Goal: Communication & Community: Answer question/provide support

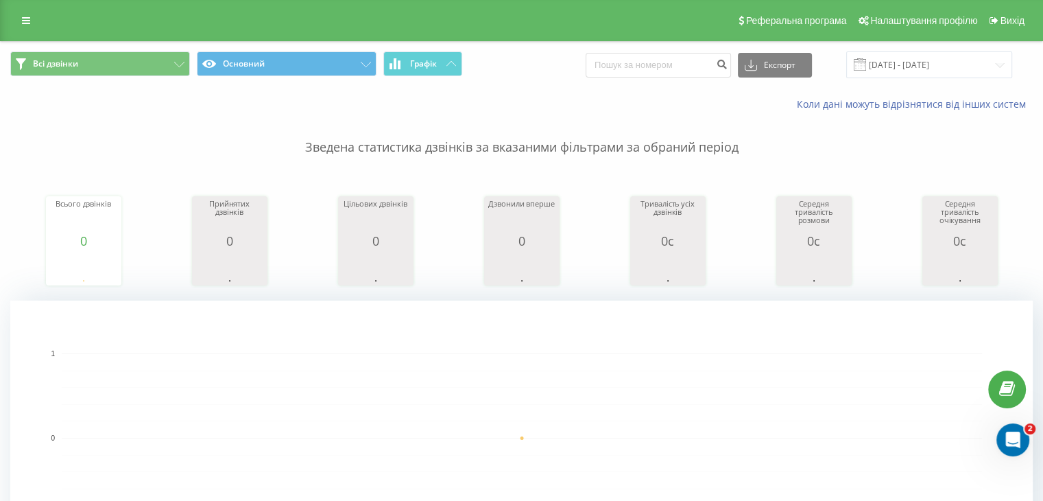
click at [1026, 441] on div "Відкрити програму для спілкування Intercom" at bounding box center [1012, 439] width 45 height 45
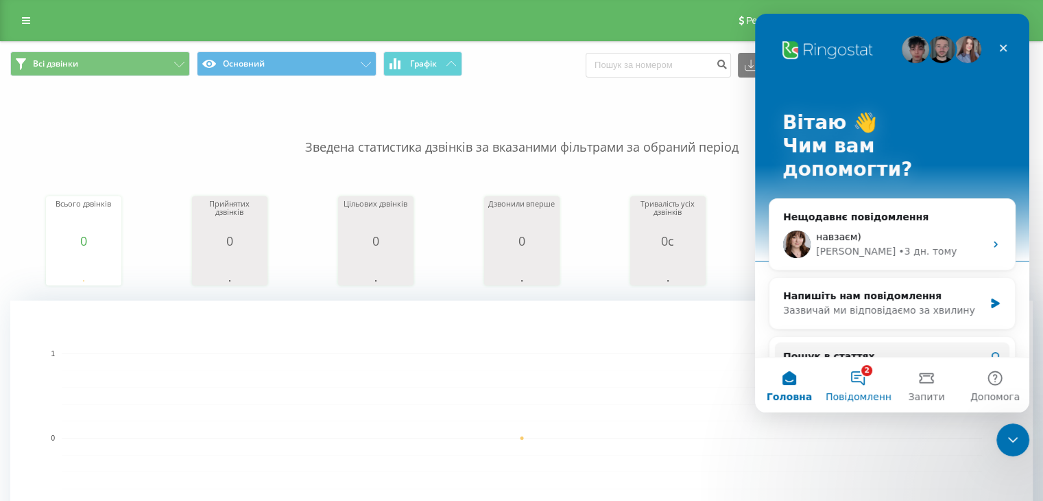
click at [873, 377] on button "2 Повідомлення" at bounding box center [858, 384] width 69 height 55
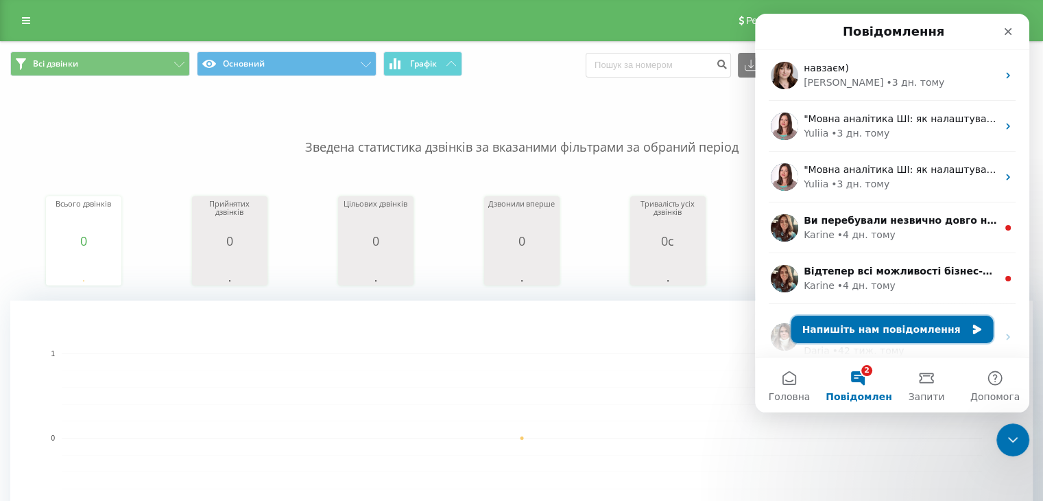
click at [902, 333] on button "Напишіть нам повідомлення" at bounding box center [892, 328] width 202 height 27
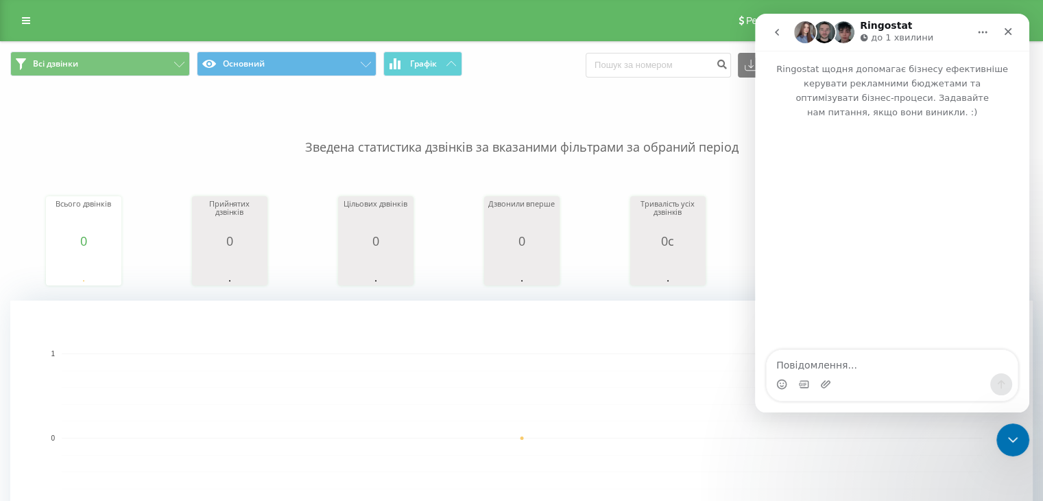
click at [895, 363] on textarea "Повідомлення..." at bounding box center [892, 361] width 251 height 23
type textarea "Доброго дня. Я не чую гудків"
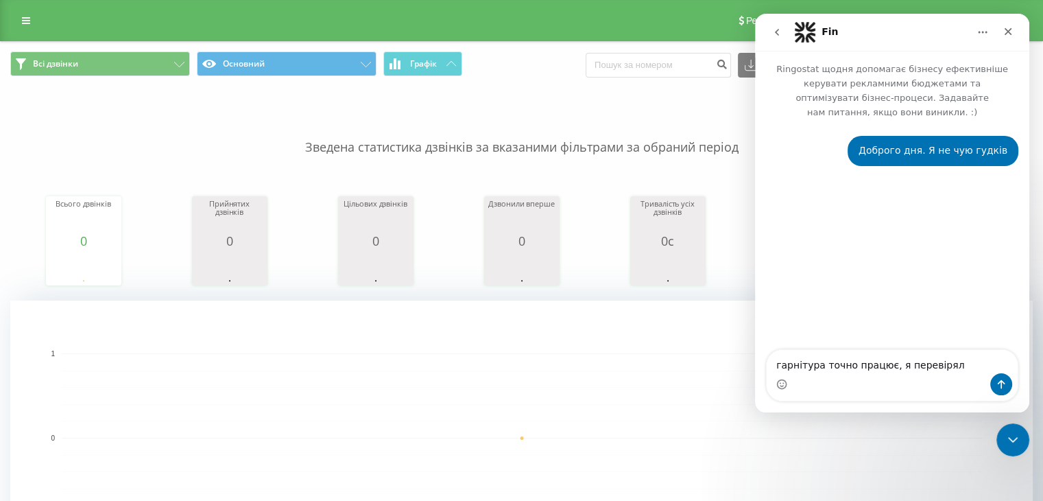
type textarea "гарнітура точно працює, я перевіряла"
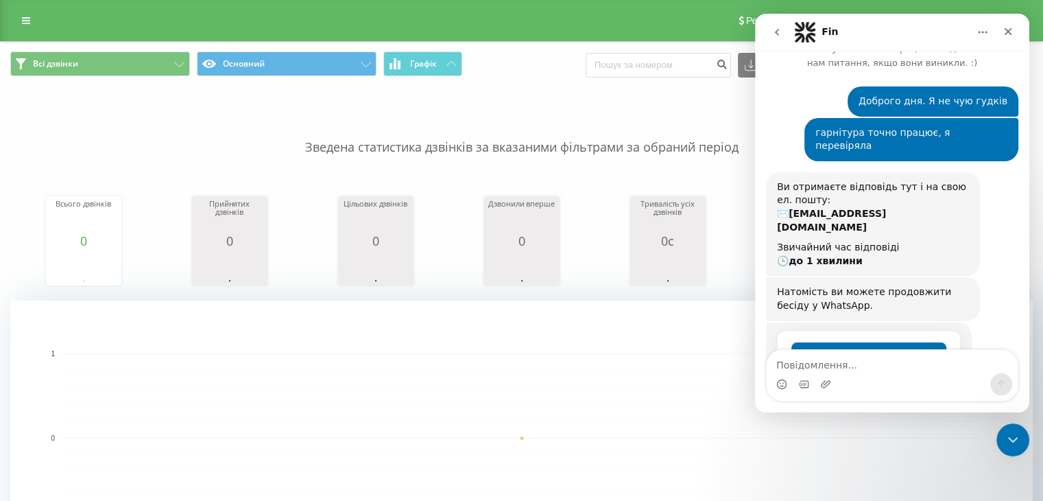
scroll to position [75, 0]
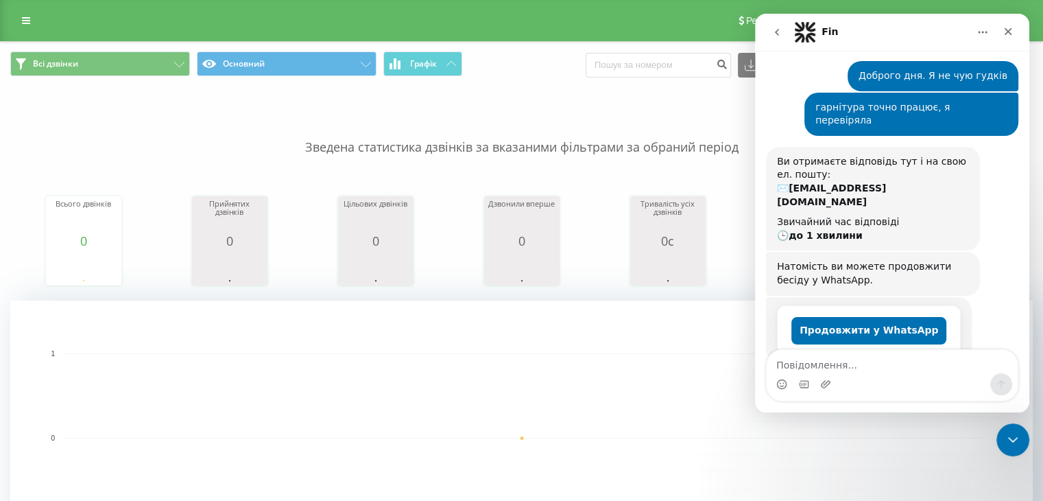
click at [287, 387] on rect "A chart." at bounding box center [522, 387] width 920 height 1
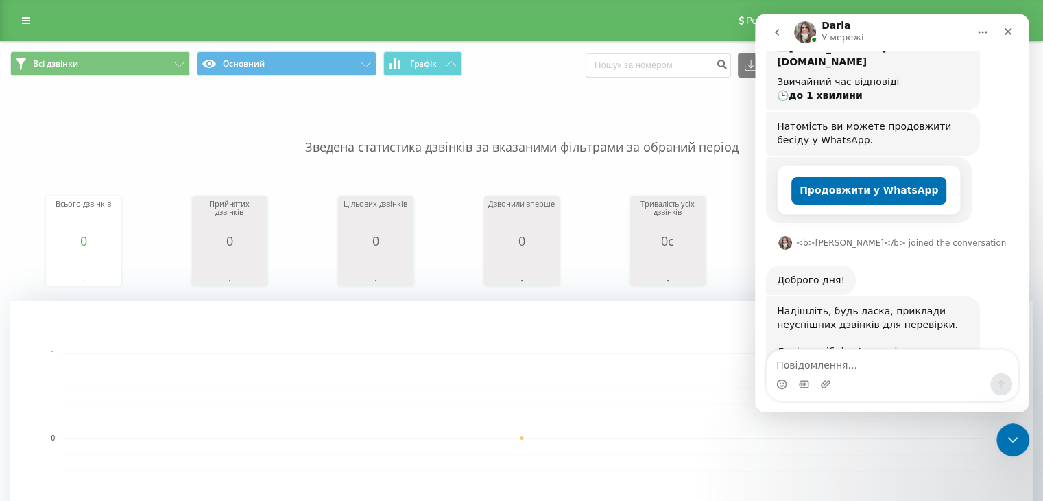
scroll to position [232, 0]
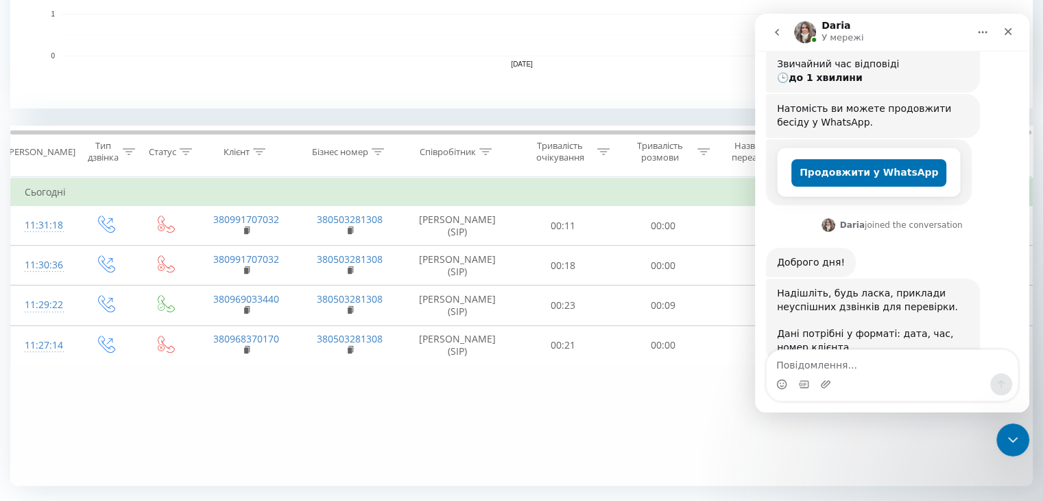
scroll to position [480, 0]
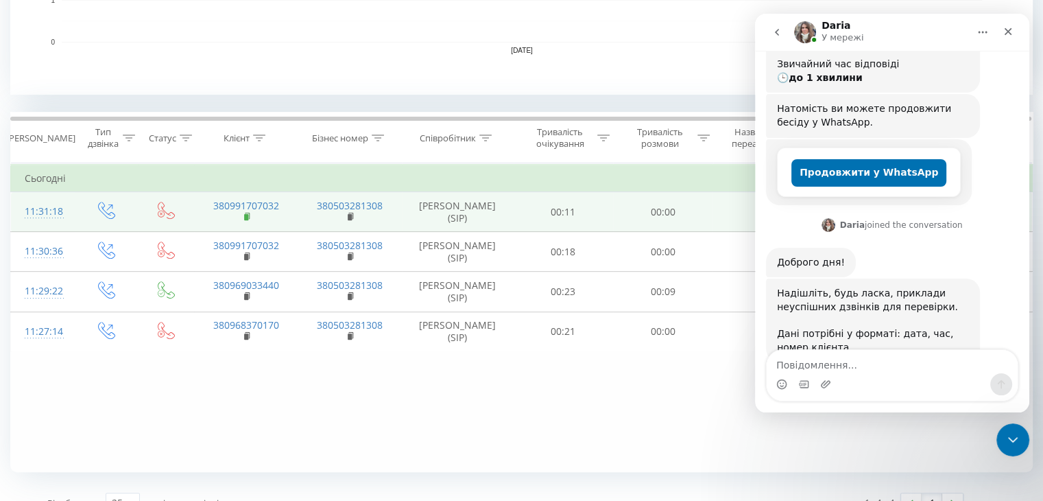
click at [248, 217] on rect at bounding box center [246, 217] width 4 height 6
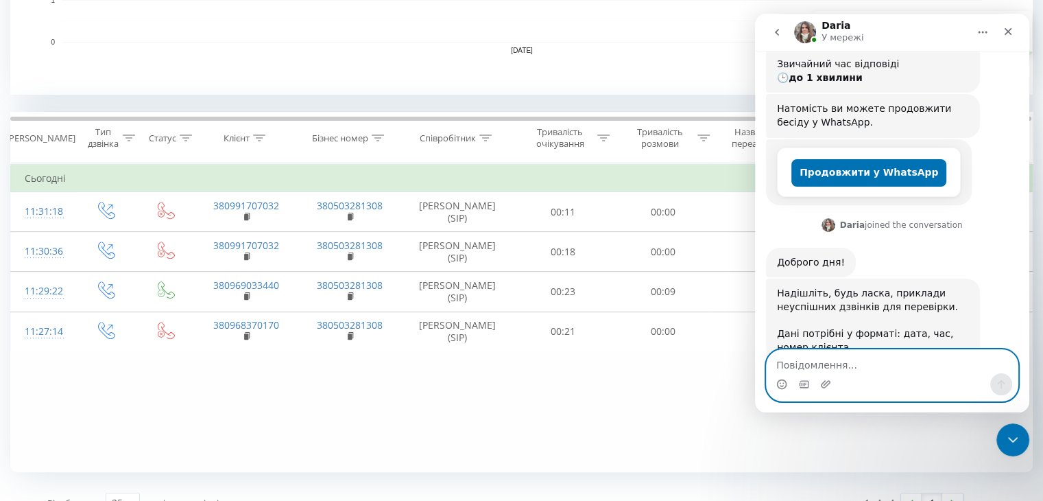
click at [833, 365] on textarea "Повідомлення..." at bounding box center [892, 361] width 251 height 23
paste textarea "380991707032"
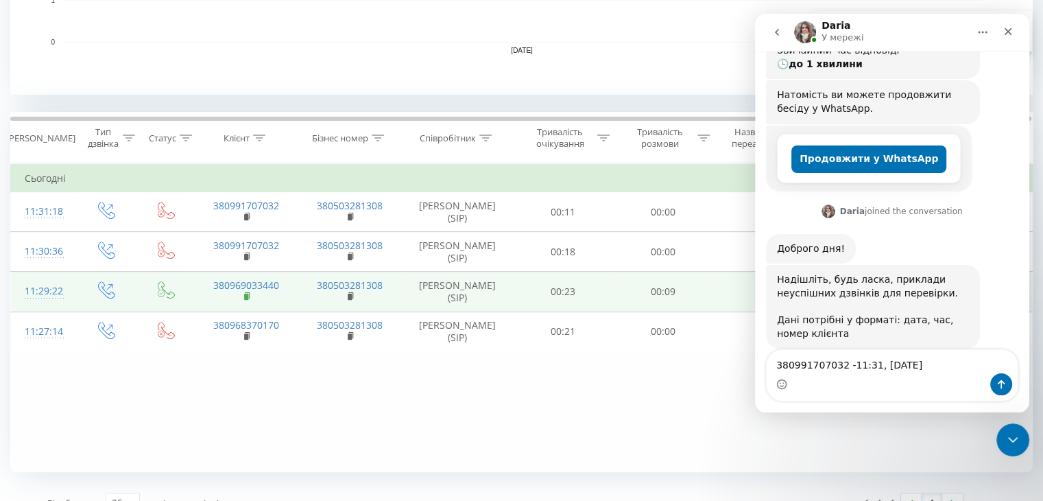
click at [246, 297] on rect at bounding box center [246, 297] width 4 height 6
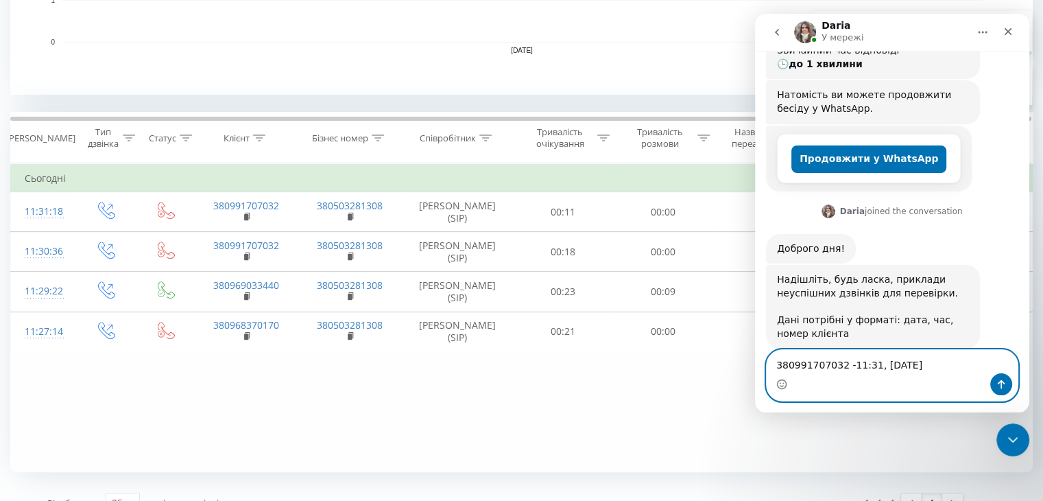
click at [781, 368] on textarea "380991707032 -11:31, 19.08.2025" at bounding box center [892, 361] width 251 height 23
paste textarea "380969033440"
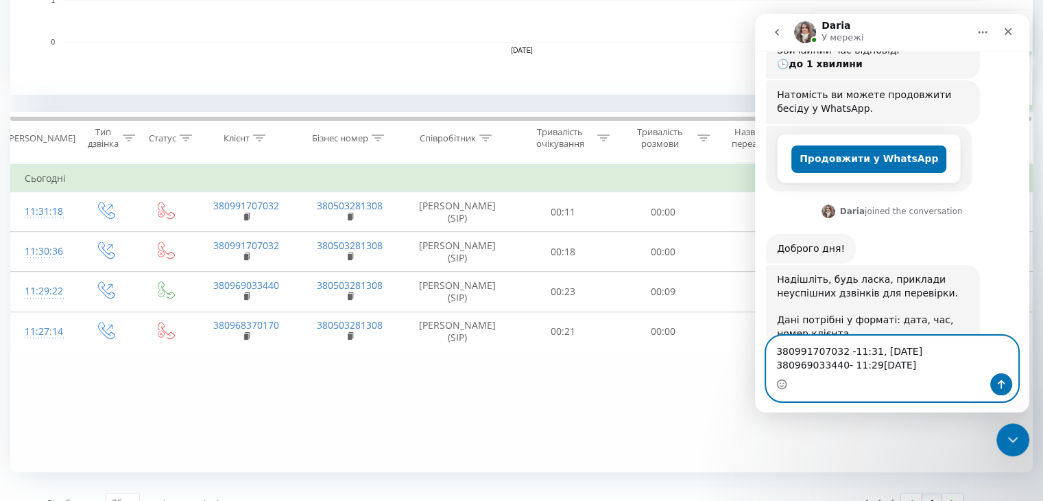
scroll to position [260, 0]
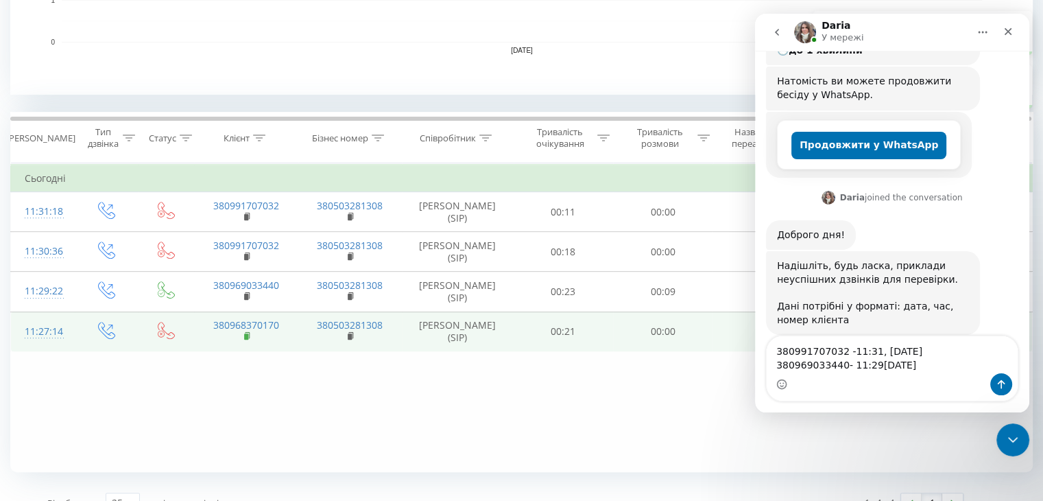
click at [249, 334] on icon at bounding box center [247, 335] width 5 height 6
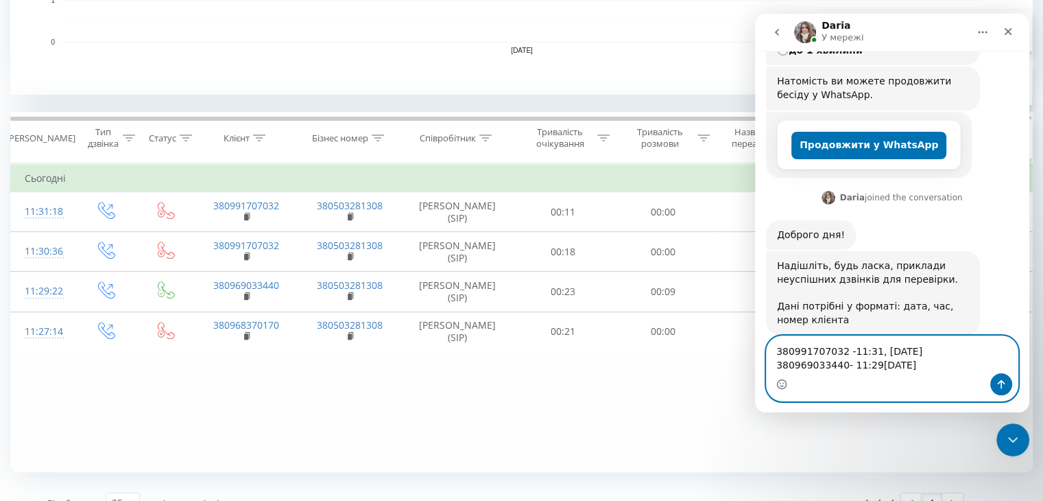
click at [787, 361] on textarea "380991707032 -11:31, 19.08.2025 380969033440- 11:29, 19.08.2025" at bounding box center [892, 354] width 251 height 37
paste textarea "380968370170"
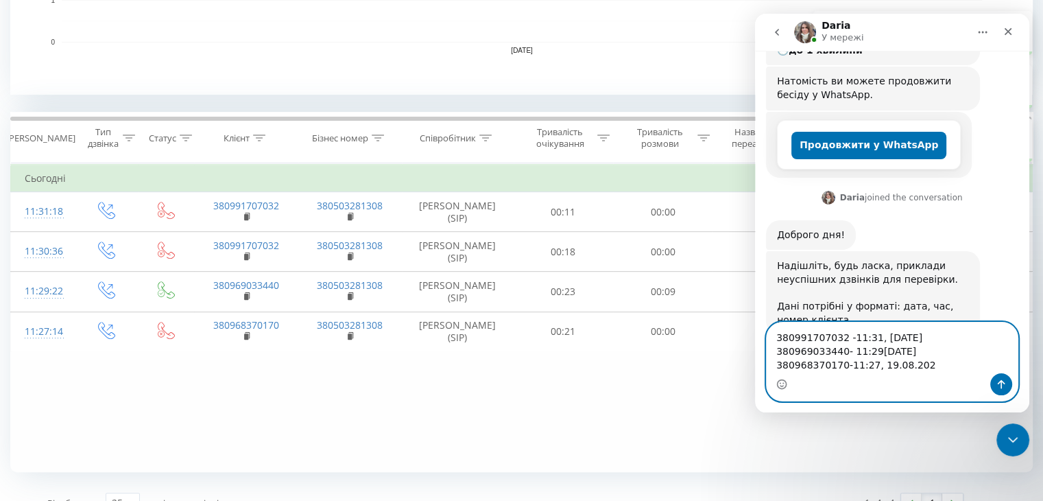
type textarea "380991707032 -11:31, 19.08.2025 380969033440- 11:29, 19.08.2025 380968370170-11…"
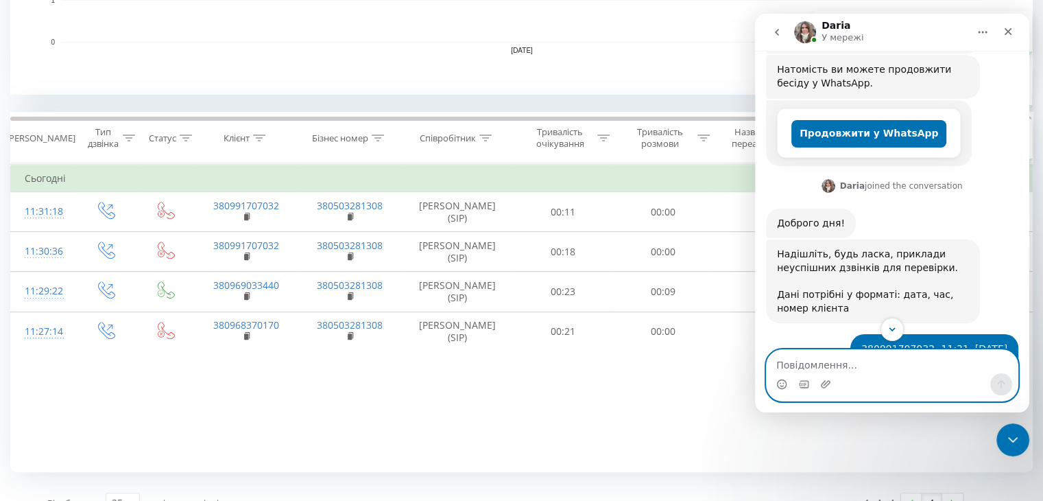
scroll to position [340, 0]
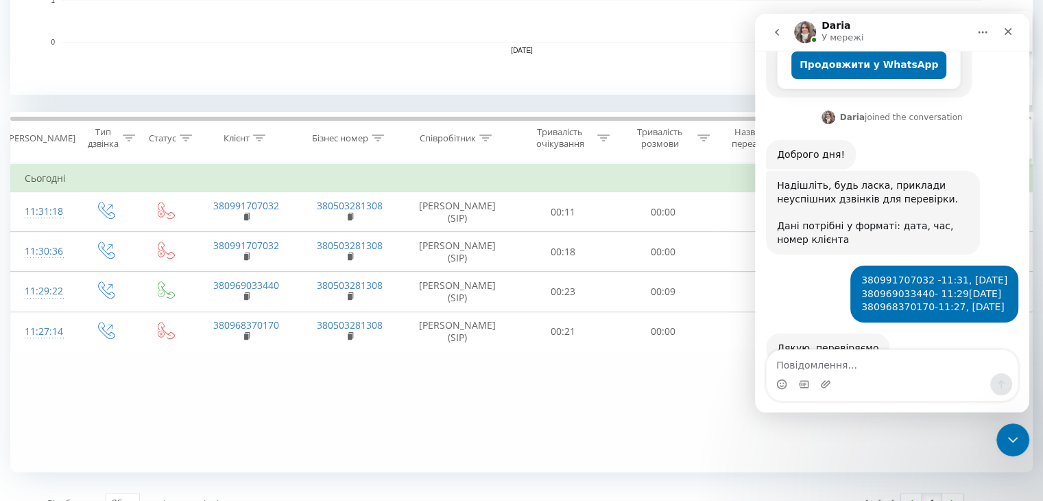
click at [644, 448] on div "Фільтрувати за умовою Дорівнює Введіть значення Скасувати OK Фільтрувати за умо…" at bounding box center [521, 317] width 1023 height 309
click at [991, 30] on button "Головна" at bounding box center [983, 32] width 26 height 26
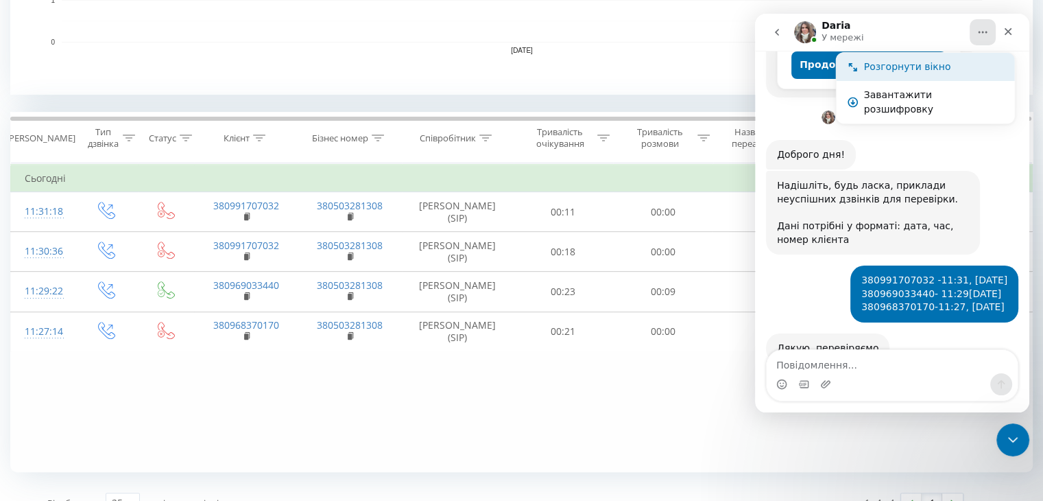
click at [927, 64] on div "Розгорнути вікно" at bounding box center [934, 67] width 140 height 14
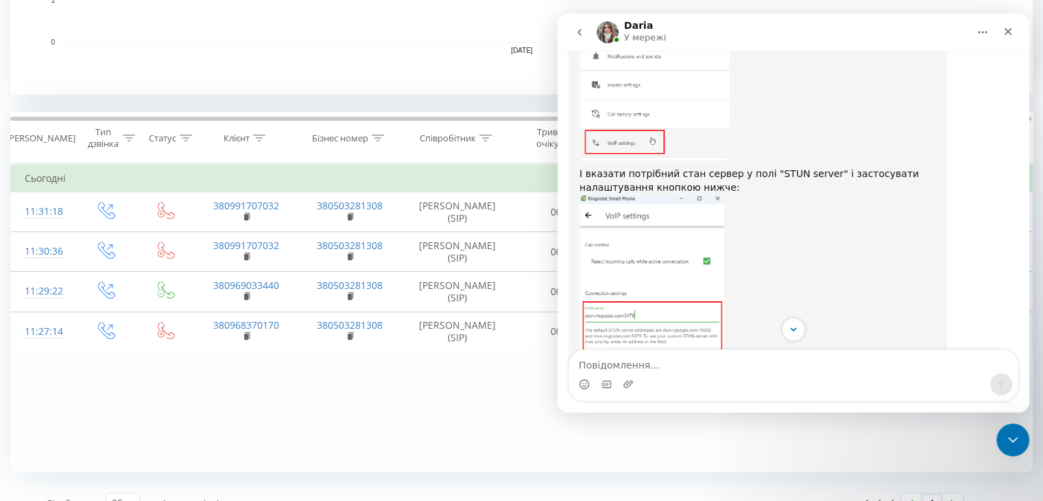
scroll to position [1064, 0]
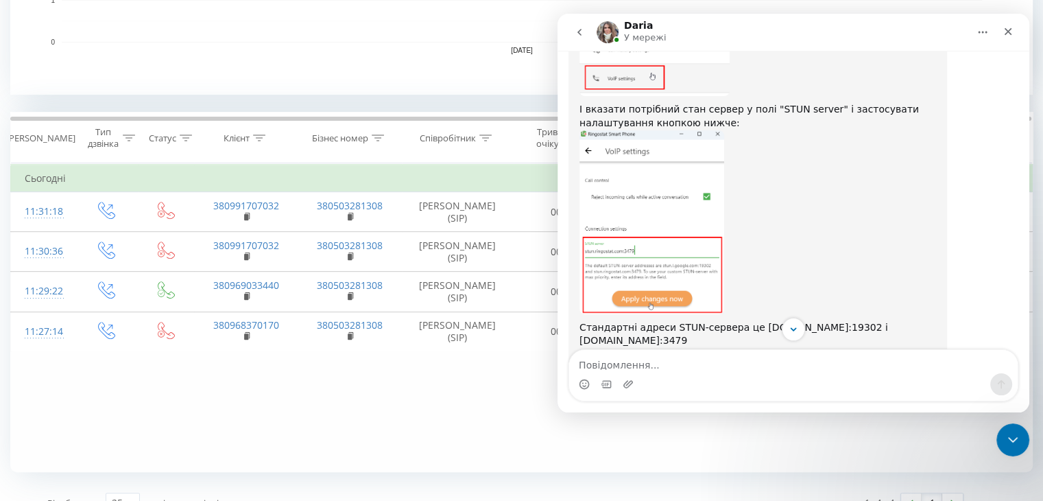
click at [667, 235] on img "Daria каже…" at bounding box center [652, 222] width 145 height 184
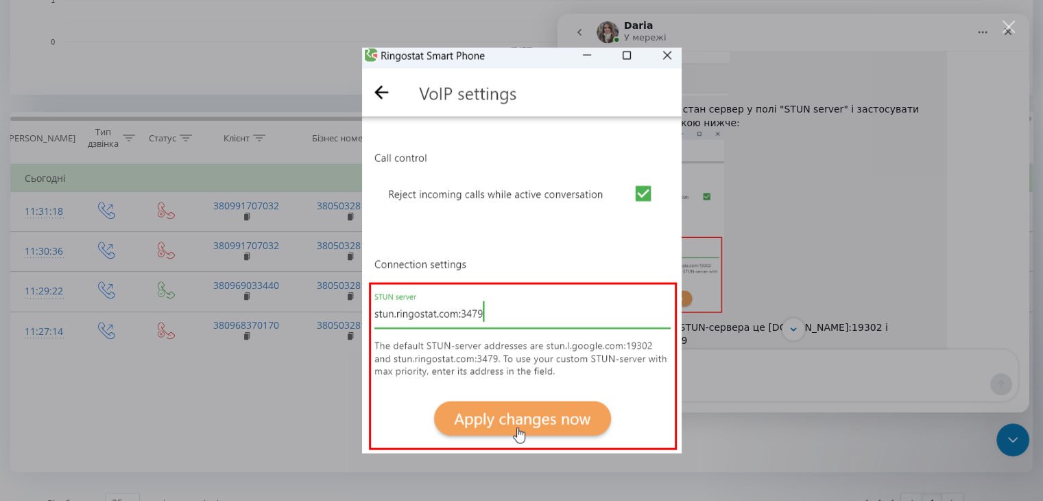
click at [672, 60] on img "Закрити" at bounding box center [522, 250] width 320 height 405
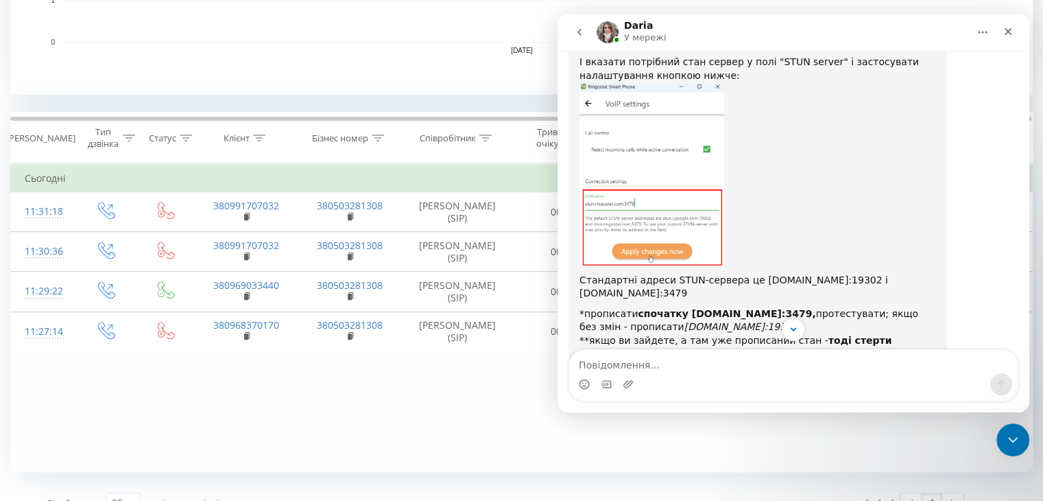
scroll to position [1132, 0]
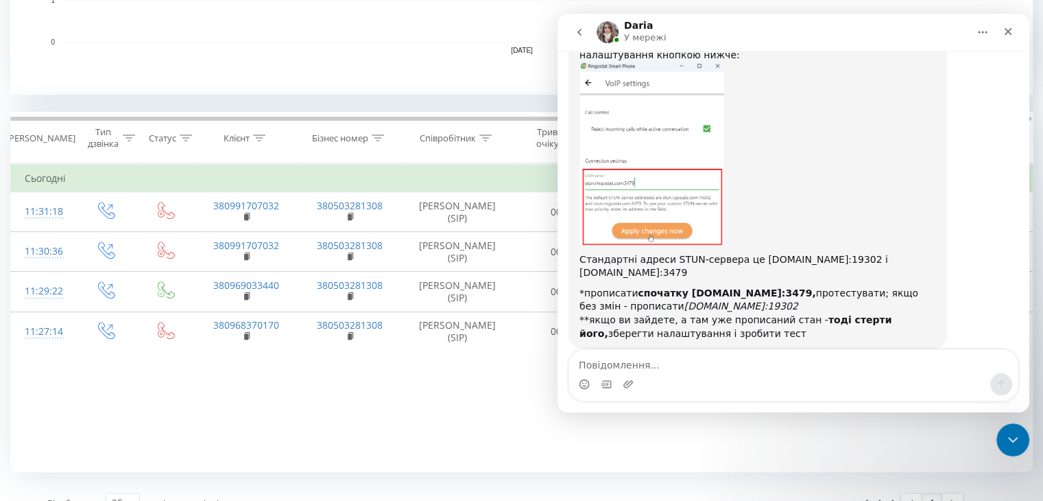
click at [804, 189] on div "Daria каже…" at bounding box center [758, 154] width 357 height 184
click at [822, 173] on div "Daria каже…" at bounding box center [758, 154] width 357 height 184
click at [898, 168] on div "Daria каже…" at bounding box center [758, 154] width 357 height 184
click at [707, 196] on img "Daria каже…" at bounding box center [652, 154] width 145 height 184
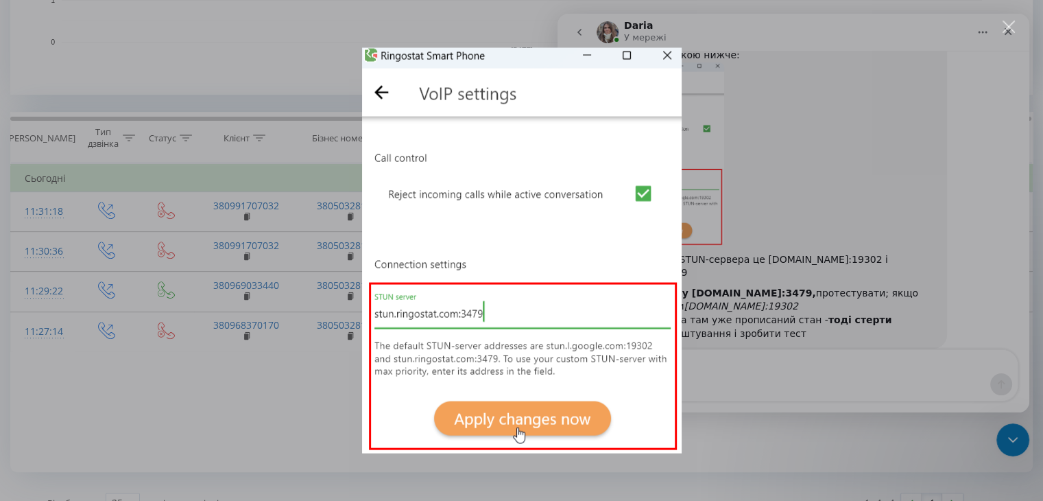
click at [850, 83] on div "Месенджер Intercom" at bounding box center [521, 250] width 1043 height 501
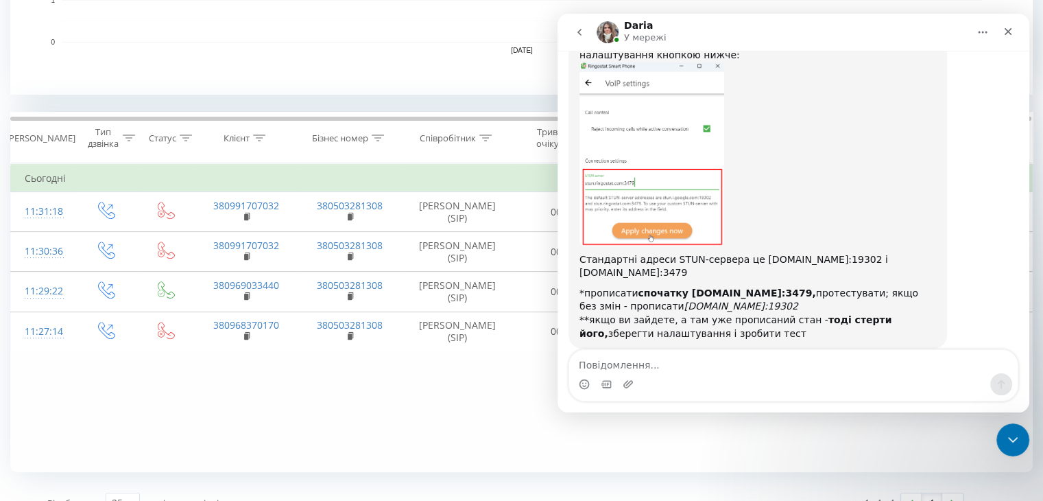
scroll to position [1116, 0]
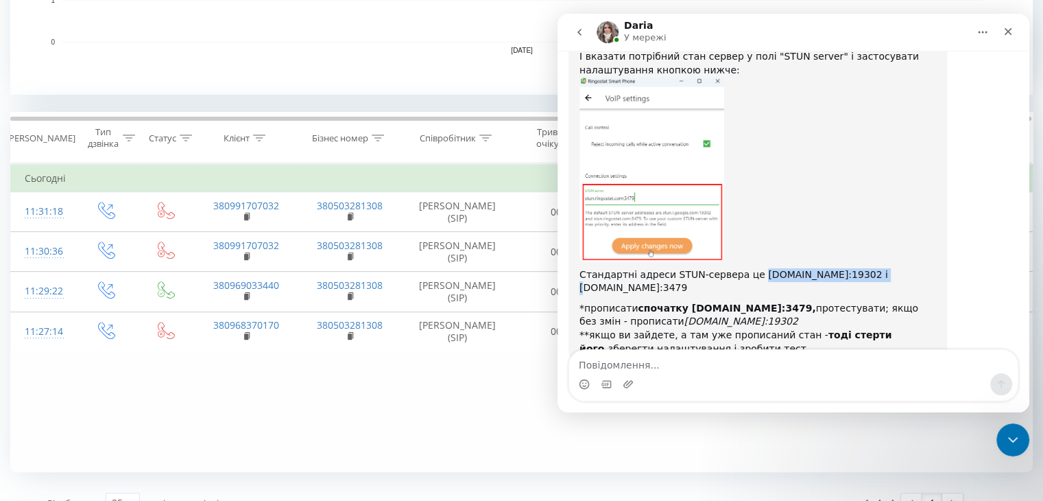
drag, startPoint x: 743, startPoint y: 248, endPoint x: 844, endPoint y: 254, distance: 100.3
click at [844, 268] on div "Стандартні адреси STUN-сервера це stun.i.google.com:19302 і stun.ringostat.com:…" at bounding box center [758, 281] width 357 height 27
copy div "stun.i.google.com:19302"
click at [785, 123] on div "Daria каже…" at bounding box center [758, 169] width 357 height 184
click at [774, 177] on div "Daria каже…" at bounding box center [758, 169] width 357 height 184
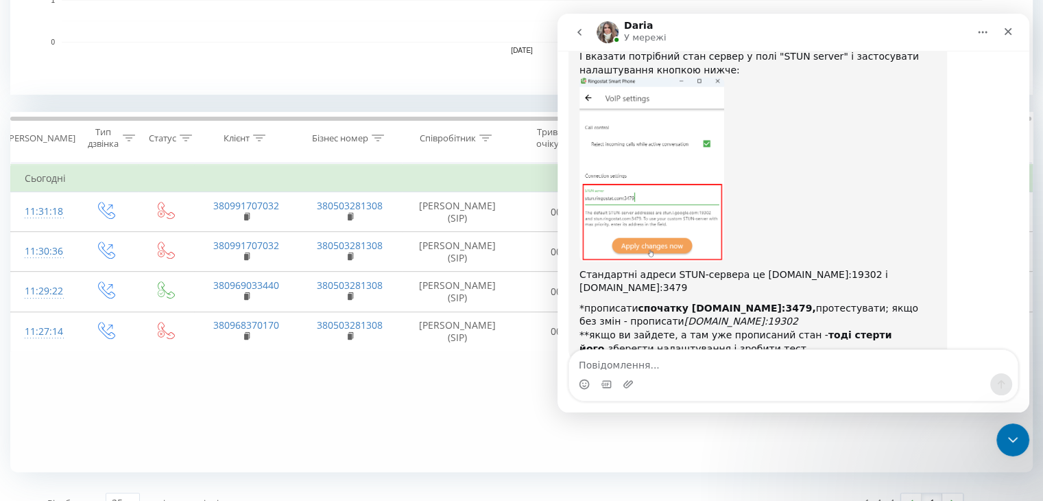
click at [832, 182] on div "Daria каже…" at bounding box center [758, 169] width 357 height 184
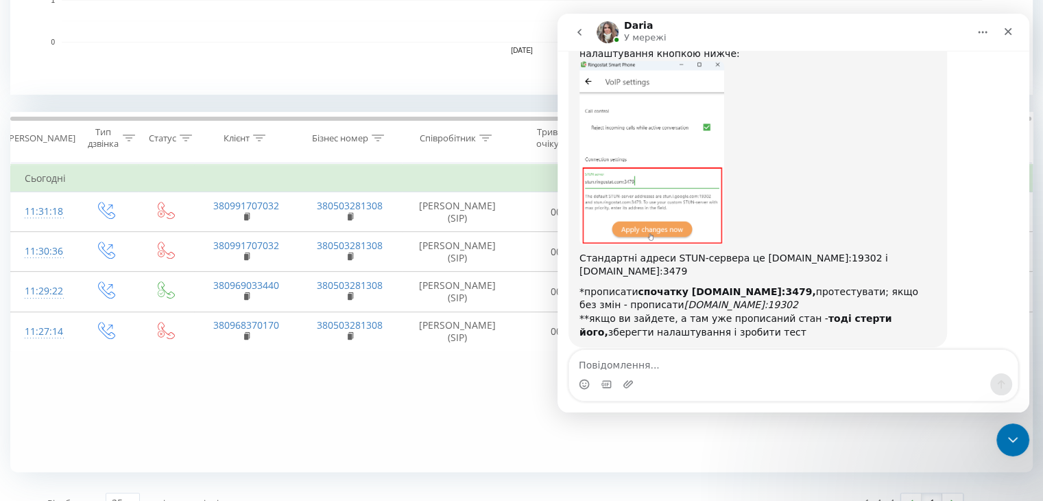
scroll to position [1132, 0]
click at [784, 193] on div "Daria каже…" at bounding box center [758, 154] width 357 height 184
click at [789, 171] on div "Daria каже…" at bounding box center [758, 154] width 357 height 184
drag, startPoint x: 780, startPoint y: 264, endPoint x: 675, endPoint y: 267, distance: 105.7
click at [675, 287] on b "спочатку stun.ringostat.com:3479," at bounding box center [727, 292] width 178 height 11
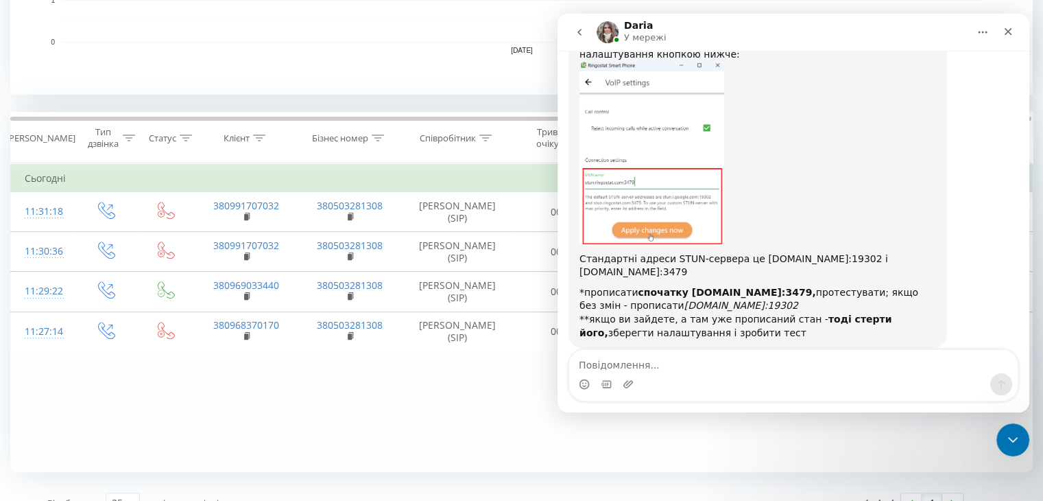
copy b "stun.ringostat.com:3479"
click at [852, 182] on div "Daria каже…" at bounding box center [758, 154] width 357 height 184
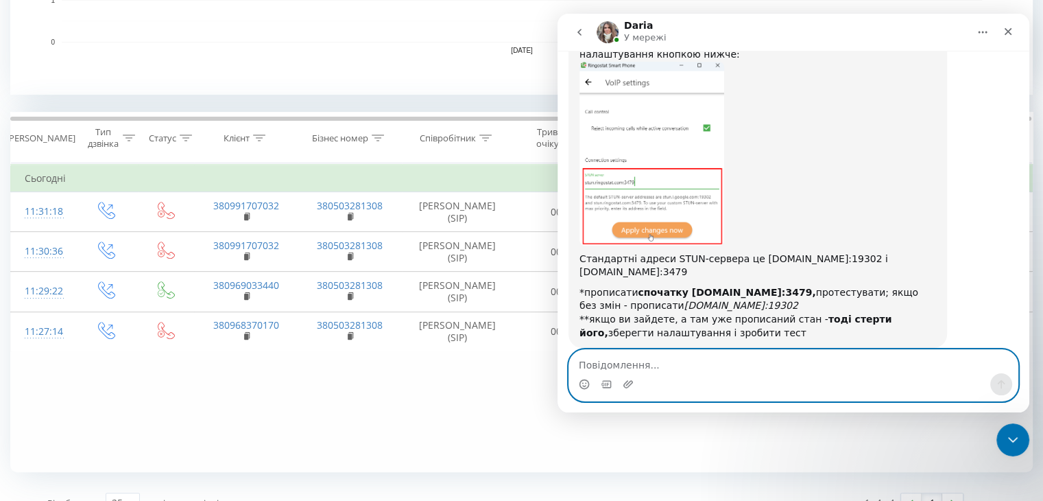
click at [727, 360] on textarea "Повідомлення..." at bounding box center [793, 361] width 449 height 23
drag, startPoint x: 676, startPoint y: 359, endPoint x: 680, endPoint y: 343, distance: 16.3
click at [676, 358] on textarea "Повідомлення..." at bounding box center [793, 361] width 449 height 23
type textarea "працює, дякую"
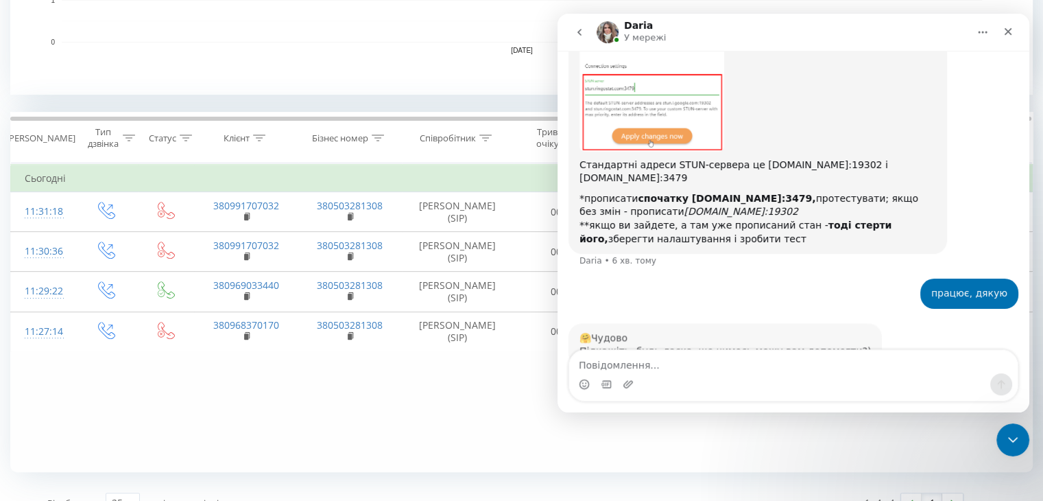
scroll to position [1241, 0]
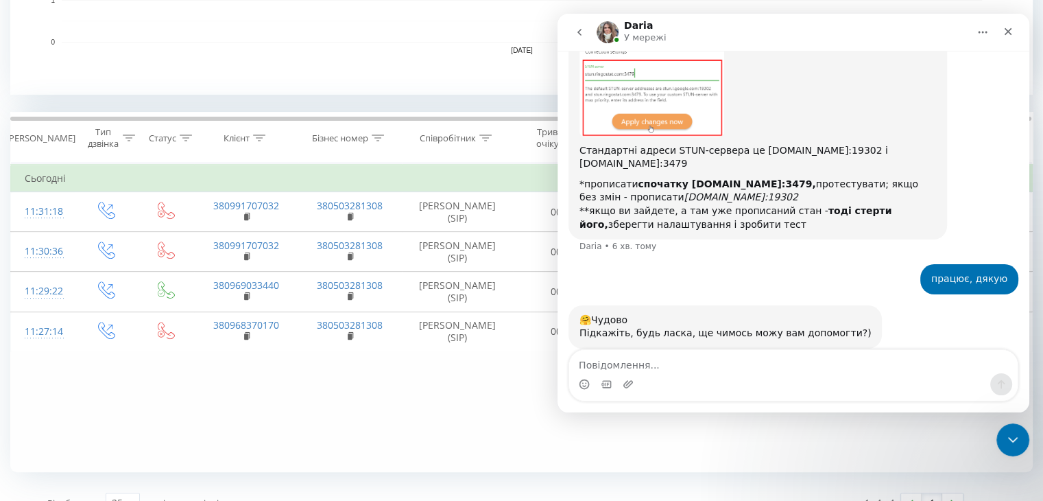
click at [861, 32] on div "Daria У мережі" at bounding box center [783, 33] width 372 height 24
click at [702, 374] on div "Месенджер Intercom" at bounding box center [793, 384] width 449 height 22
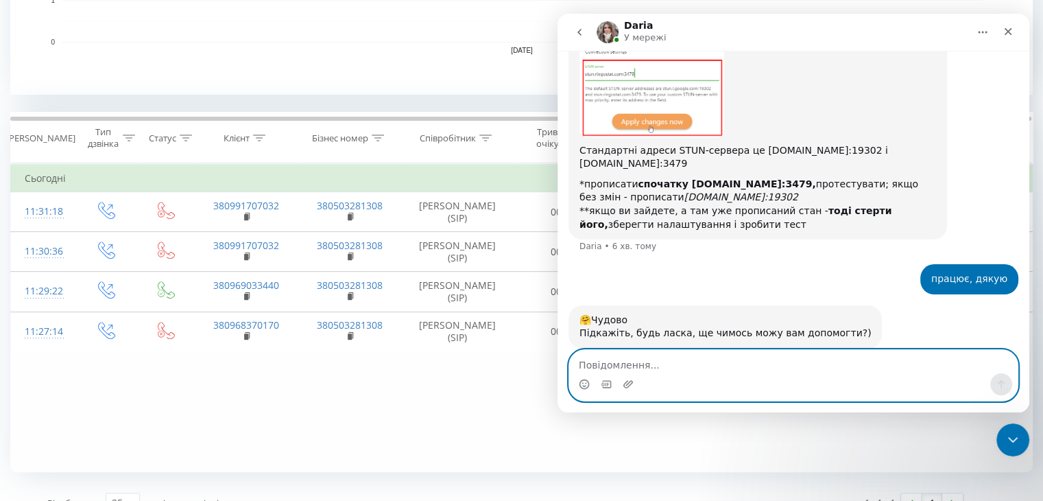
click at [702, 372] on textarea "Повідомлення..." at bounding box center [793, 361] width 449 height 23
type textarea "ні, дякую"
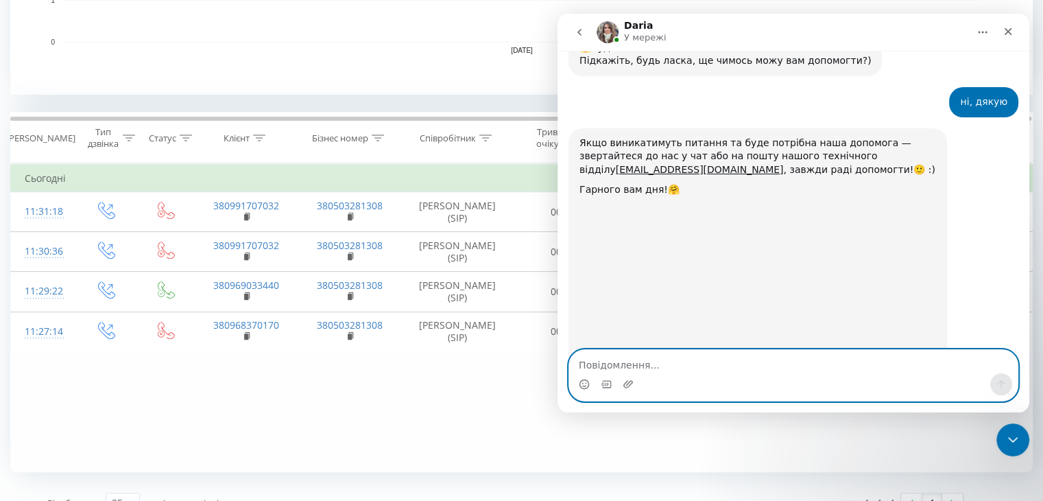
scroll to position [1553, 0]
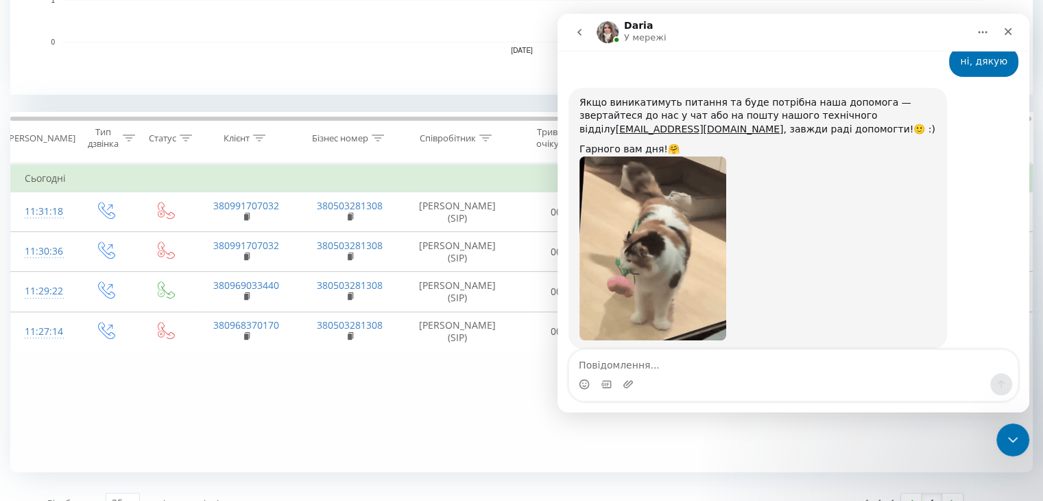
click at [772, 377] on div "Месенджер Intercom" at bounding box center [793, 384] width 449 height 22
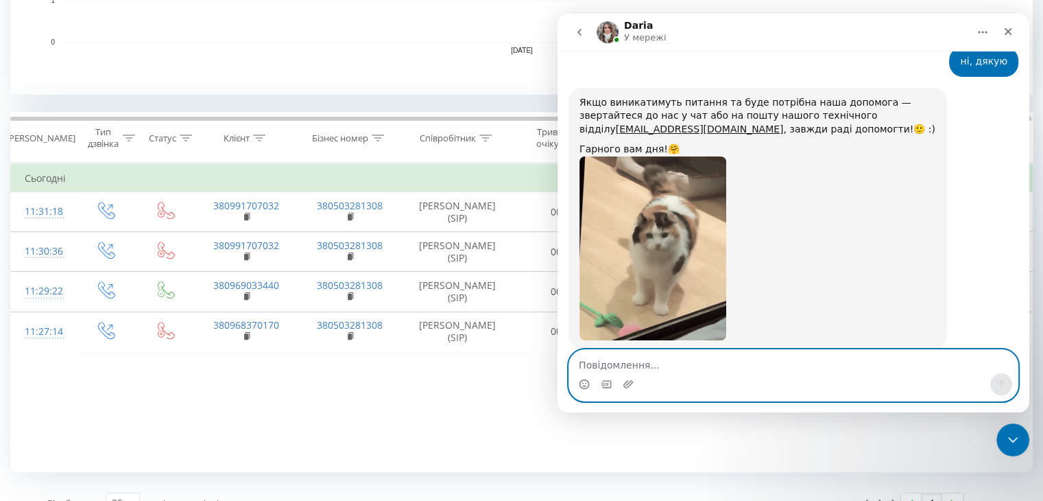
click at [702, 368] on textarea "Повідомлення..." at bounding box center [793, 361] width 449 height 23
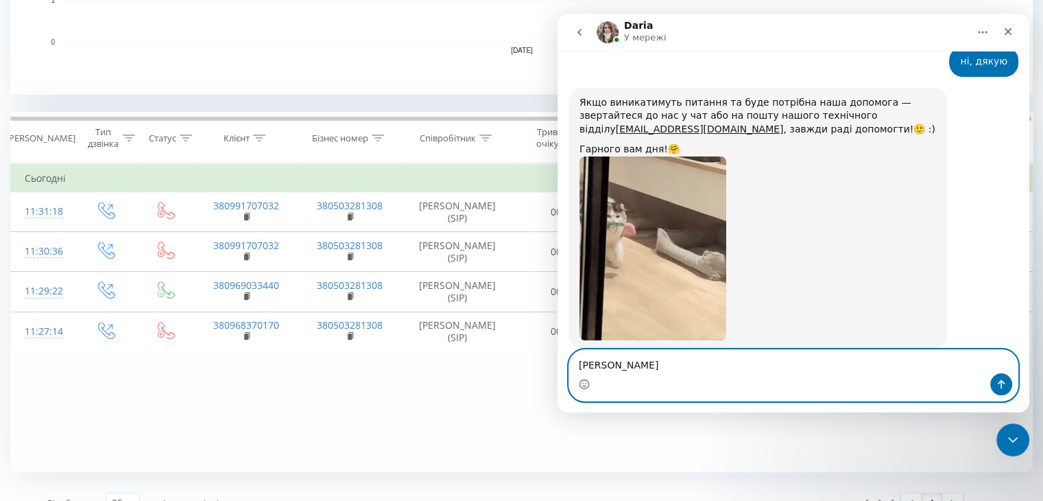
type textarea "гарного дня"
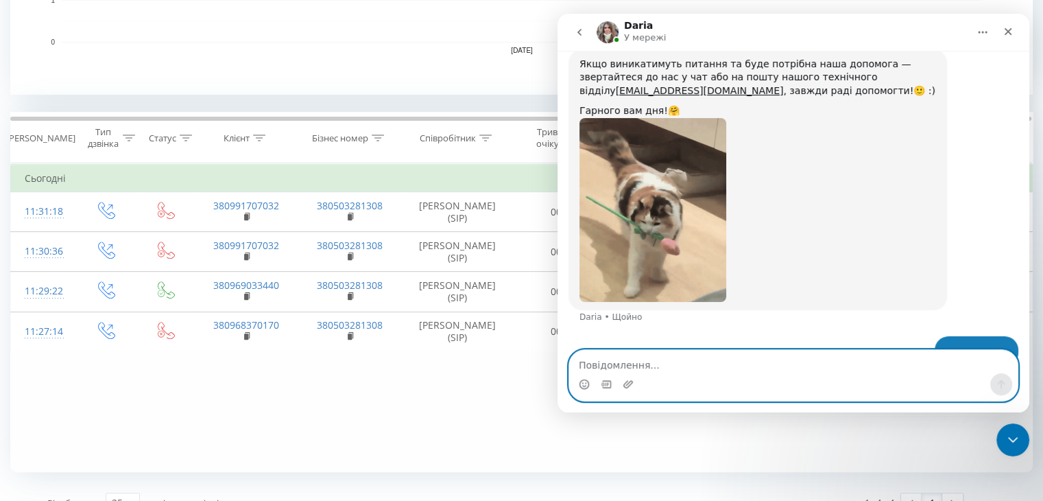
scroll to position [1594, 0]
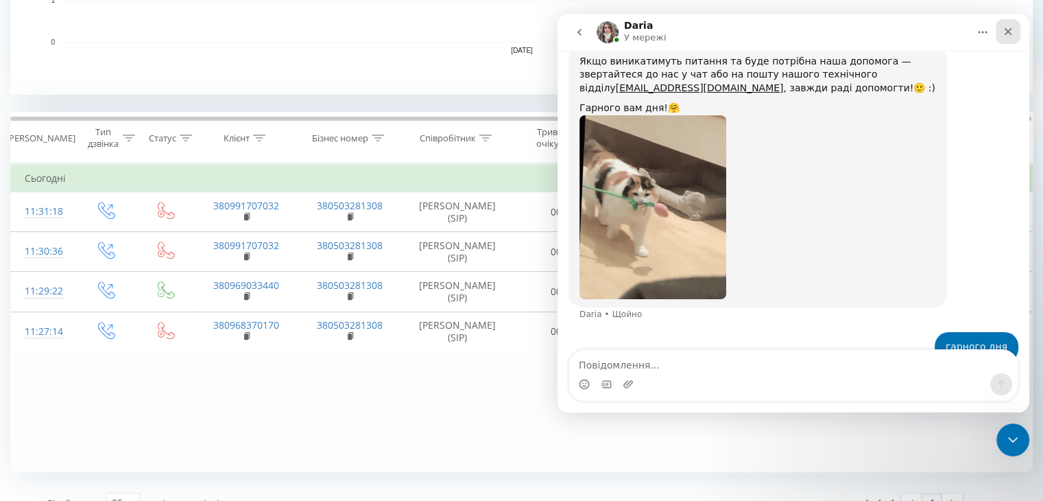
click at [1010, 36] on icon "Закрити" at bounding box center [1008, 31] width 11 height 11
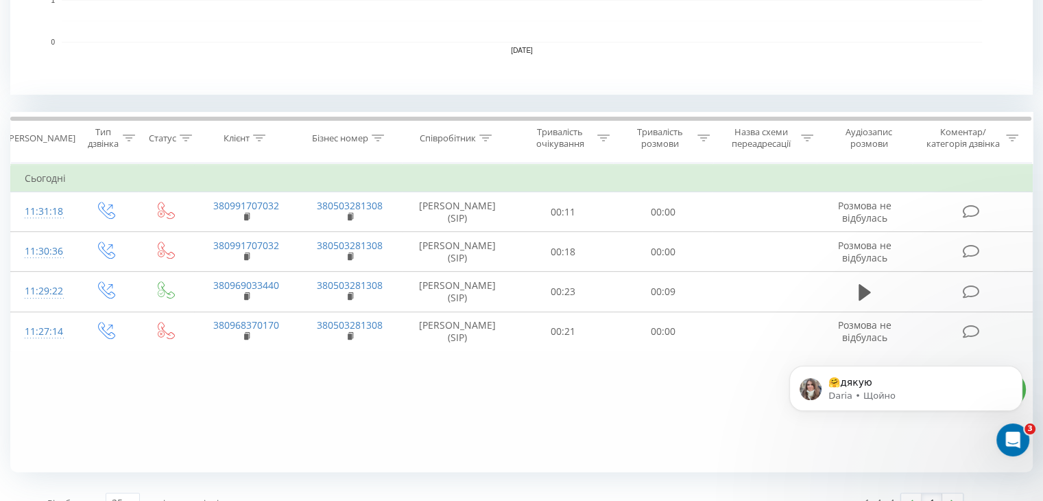
scroll to position [1621, 0]
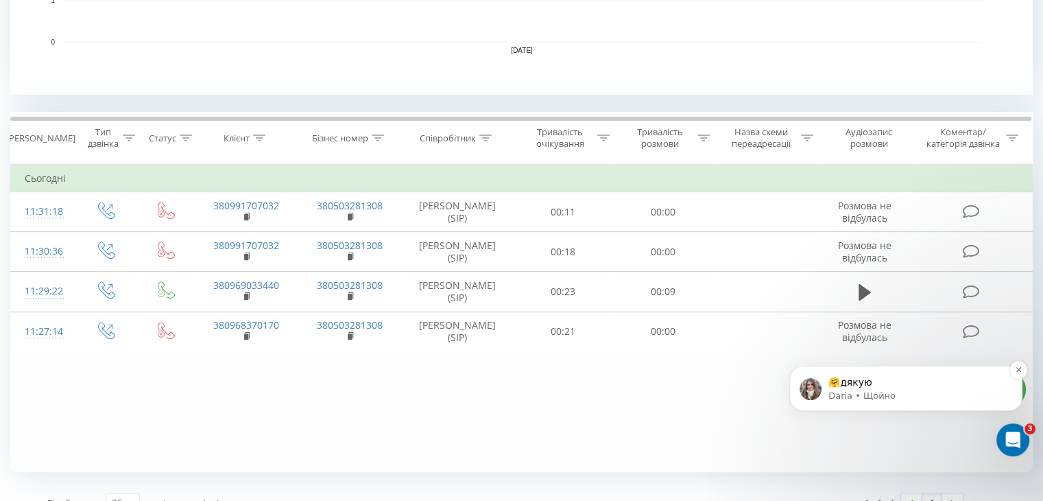
click at [905, 392] on p "Daria • Щойно" at bounding box center [916, 396] width 177 height 12
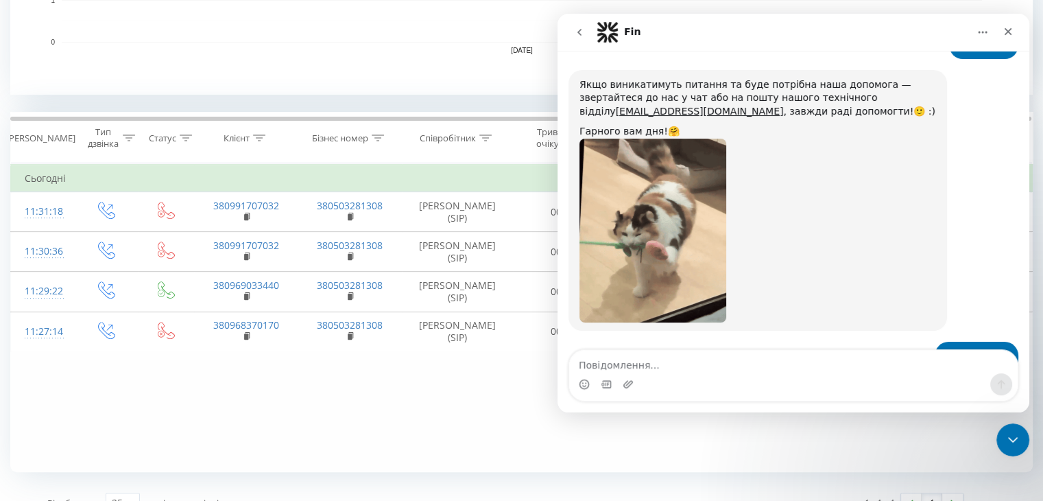
scroll to position [1645, 0]
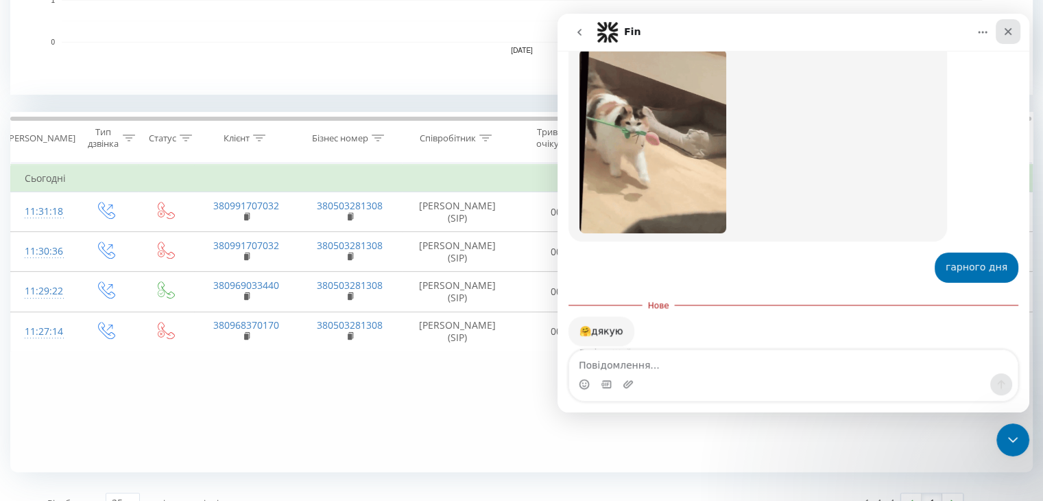
click at [1012, 35] on icon "Закрити" at bounding box center [1008, 31] width 11 height 11
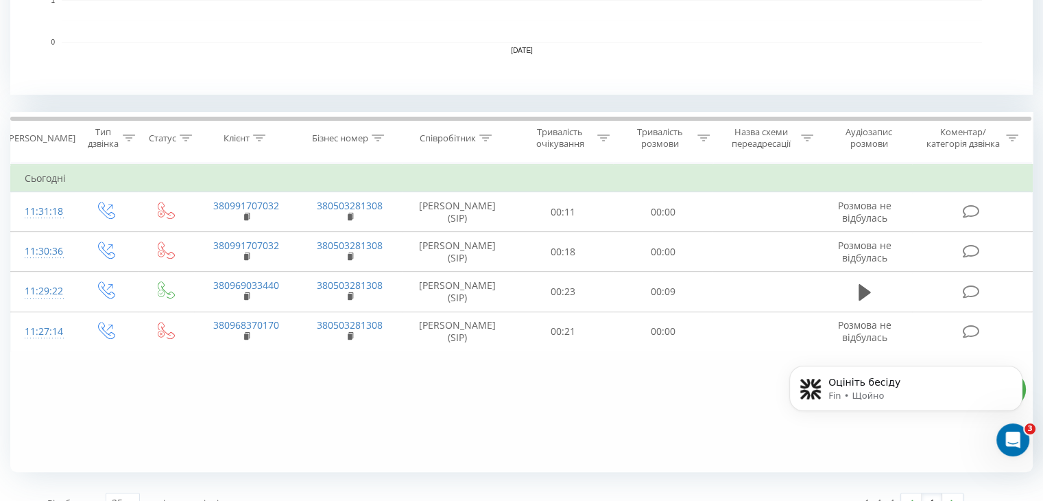
scroll to position [0, 0]
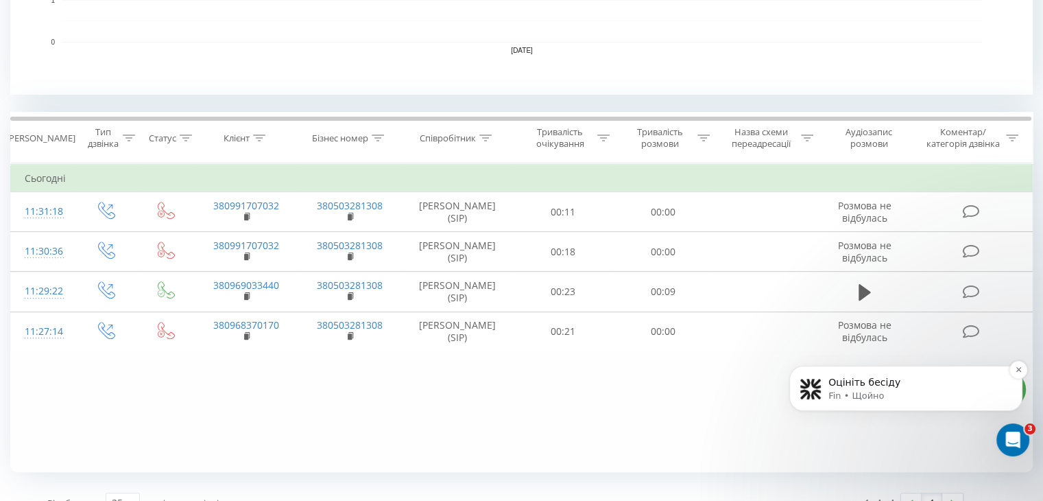
click at [896, 395] on p "Fin • Щойно" at bounding box center [916, 396] width 177 height 12
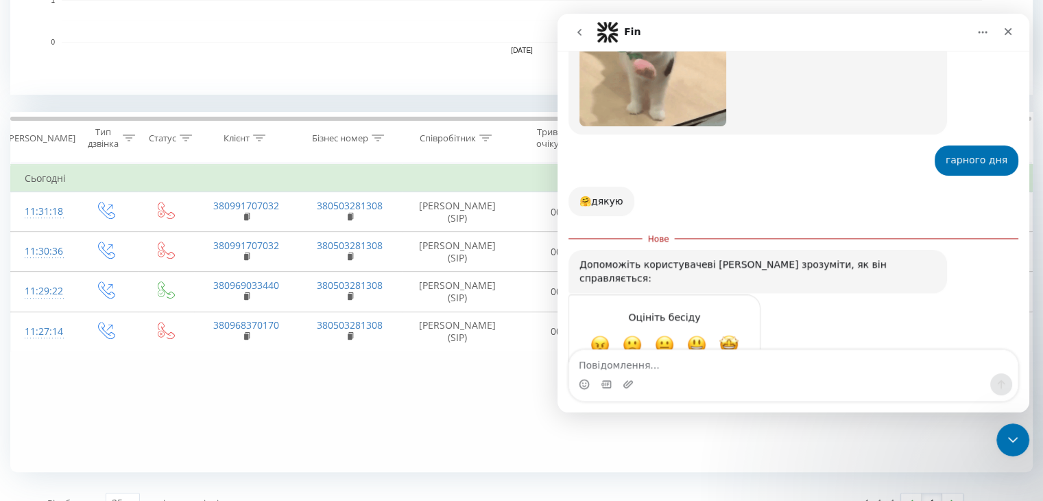
scroll to position [1754, 0]
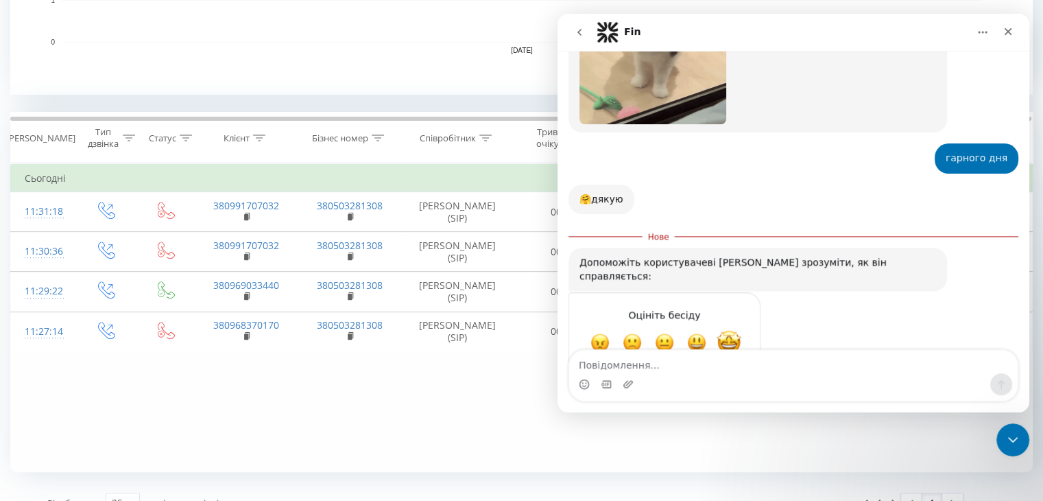
click at [723, 330] on span "Чудово" at bounding box center [729, 342] width 25 height 25
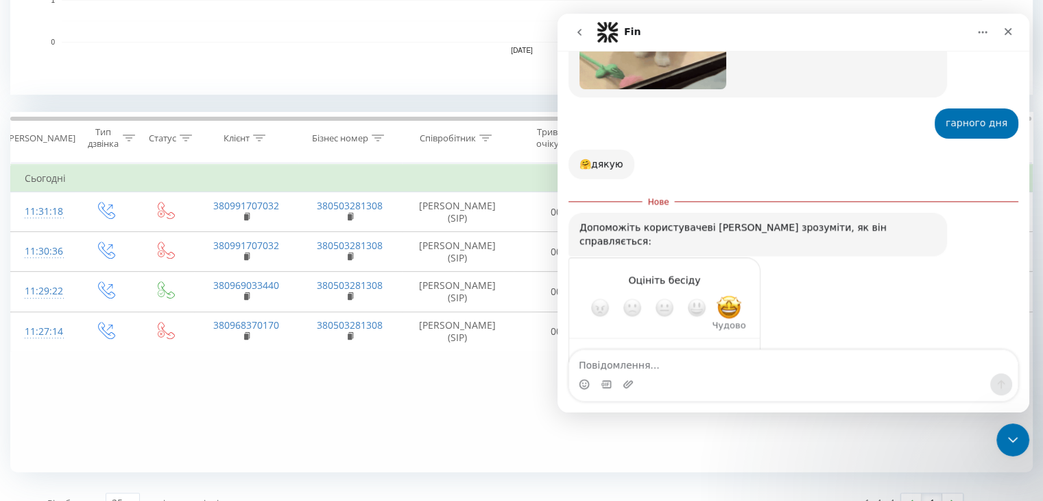
scroll to position [1791, 0]
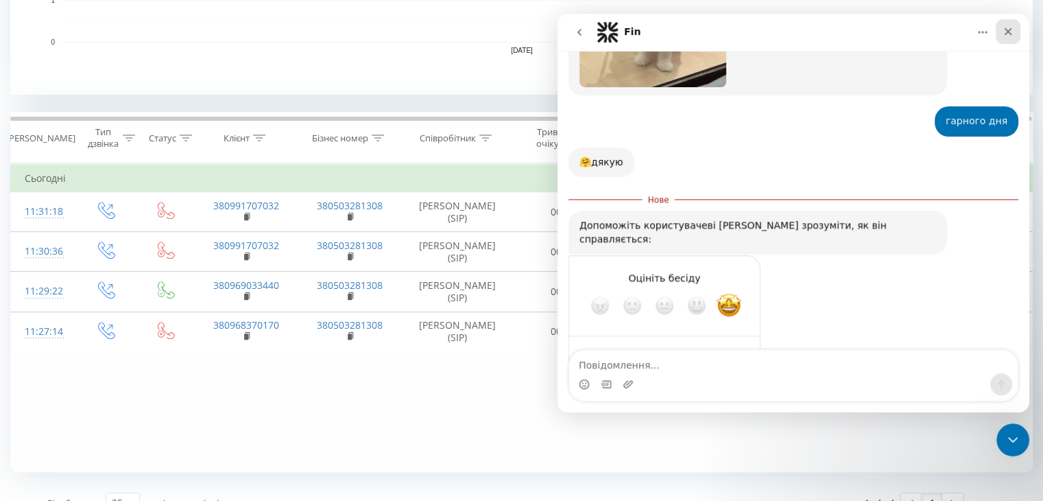
click at [1013, 33] on icon "Закрити" at bounding box center [1008, 31] width 11 height 11
